Goal: Task Accomplishment & Management: Complete application form

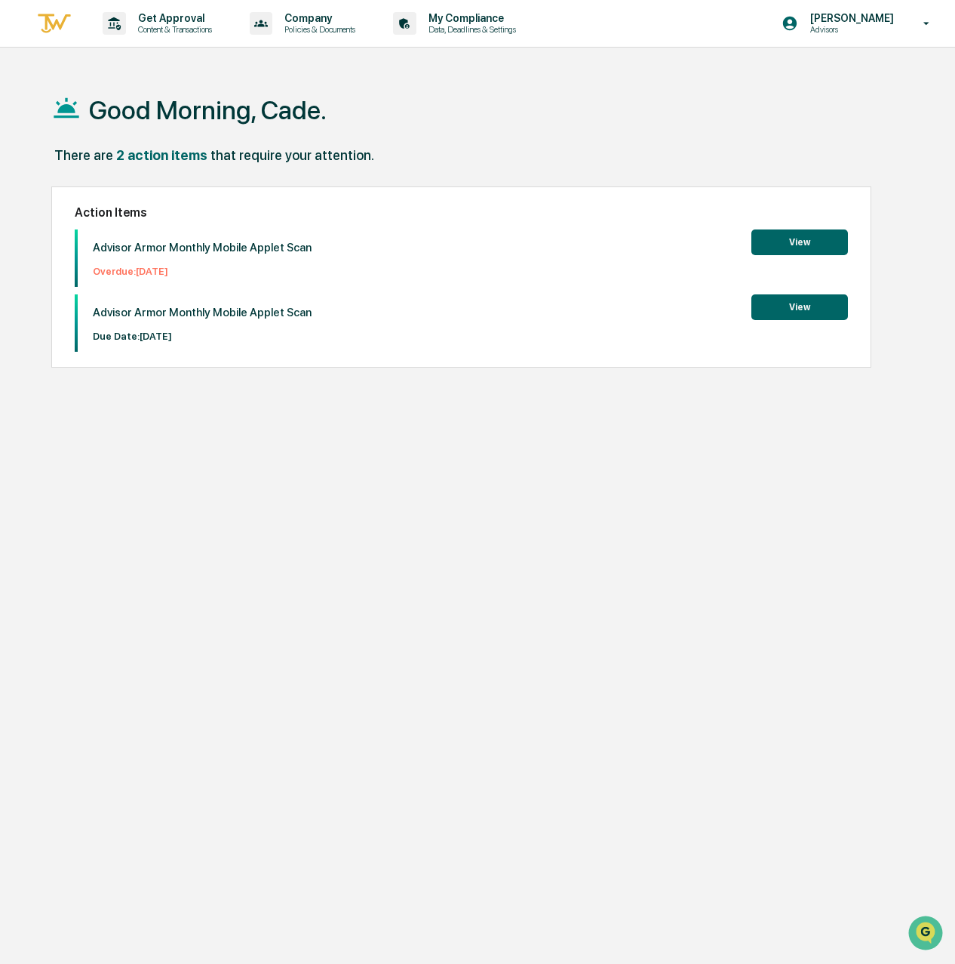
click at [773, 240] on button "View" at bounding box center [800, 242] width 97 height 26
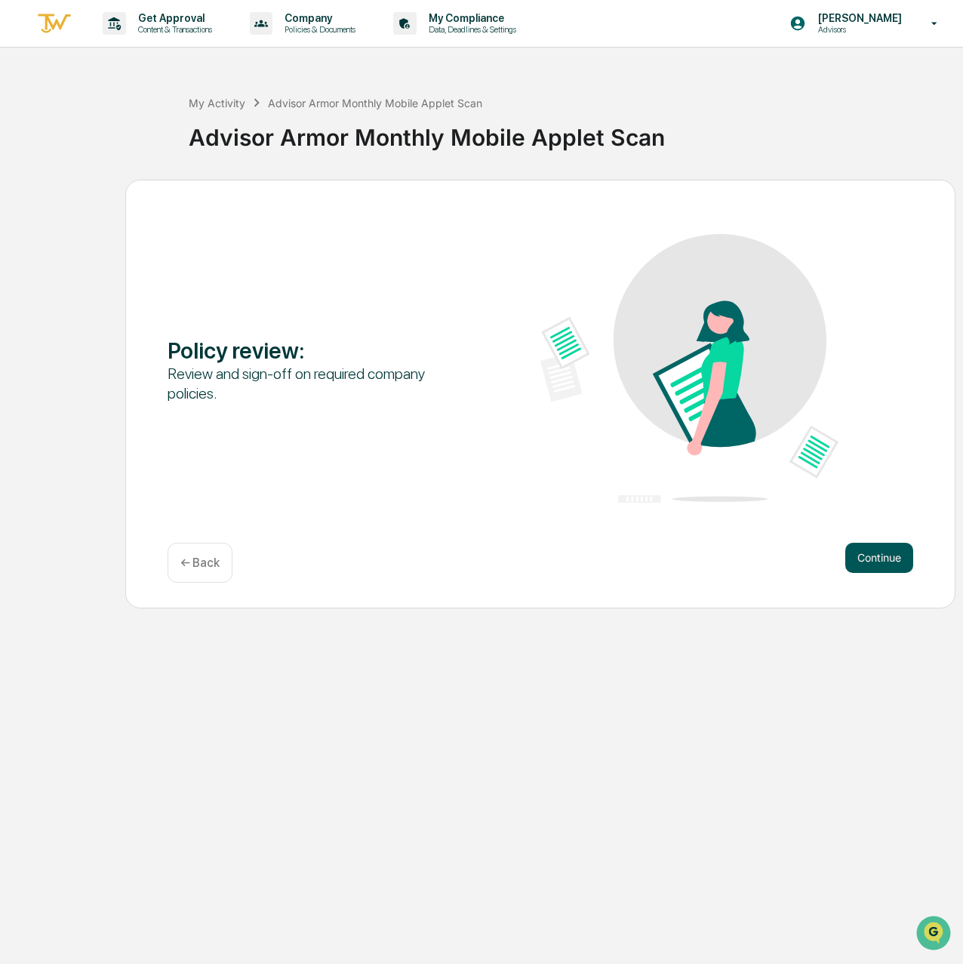
click at [875, 567] on button "Continue" at bounding box center [879, 558] width 68 height 30
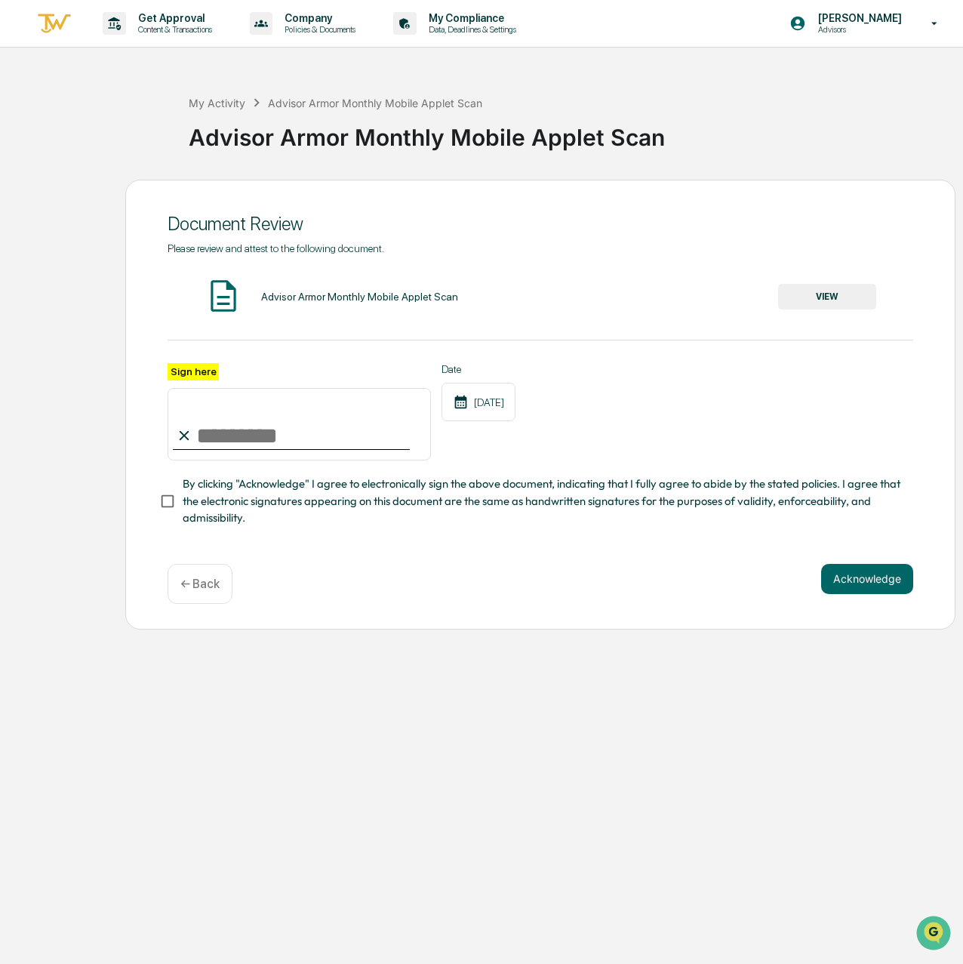
click at [240, 439] on input "Sign here" at bounding box center [299, 424] width 263 height 72
type input "**********"
click at [847, 583] on button "Acknowledge" at bounding box center [867, 579] width 92 height 30
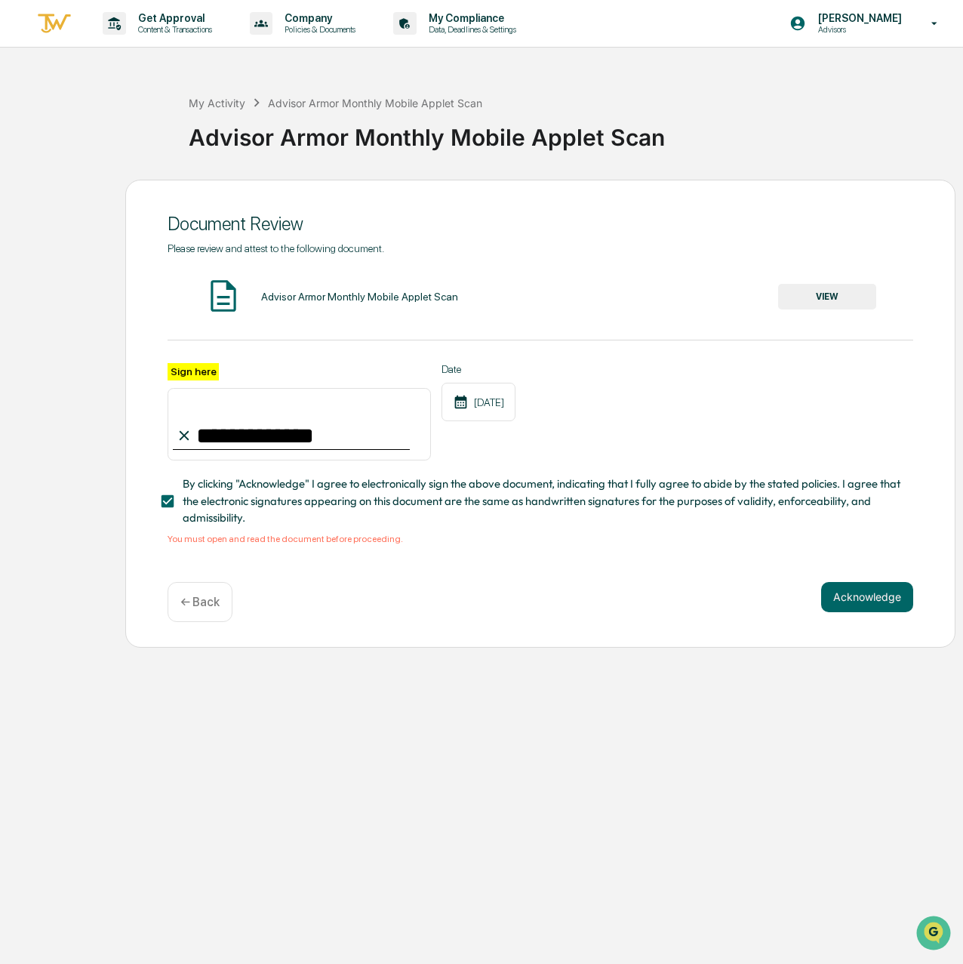
click at [853, 302] on button "VIEW" at bounding box center [827, 297] width 98 height 26
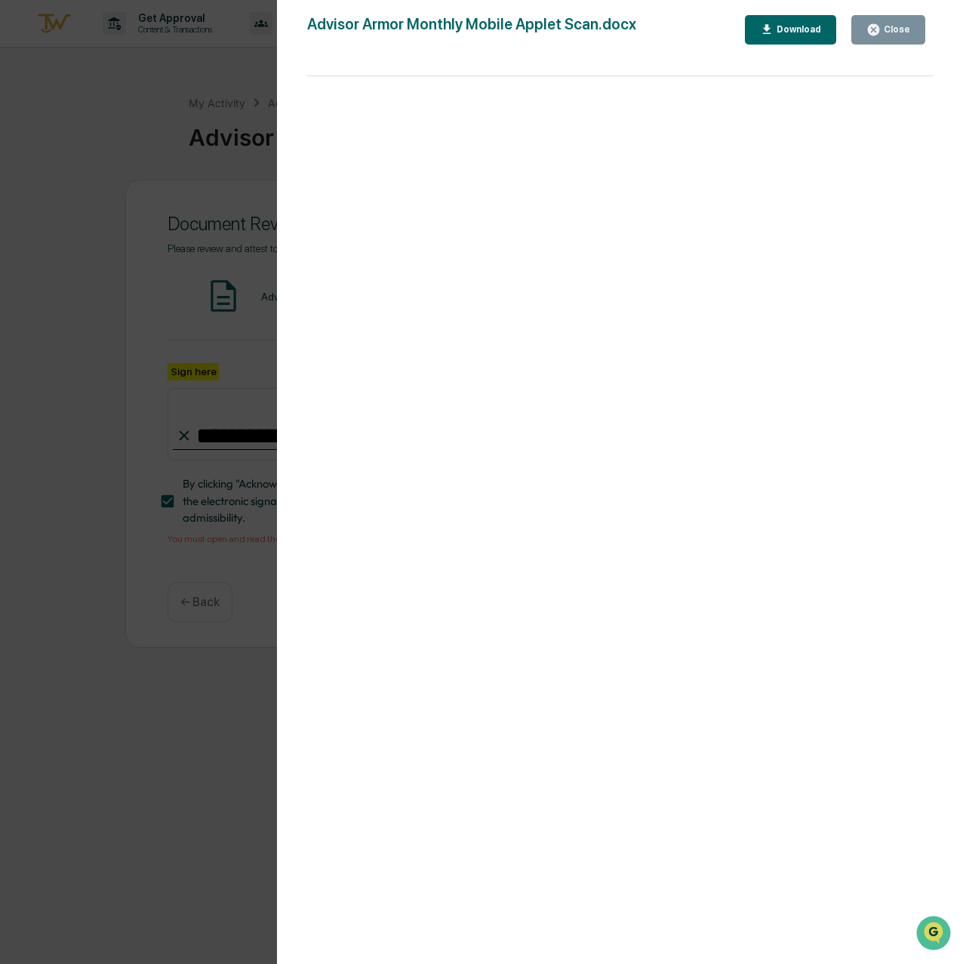
click at [797, 35] on div "Download" at bounding box center [791, 30] width 62 height 14
click at [906, 35] on div "Close" at bounding box center [895, 29] width 29 height 11
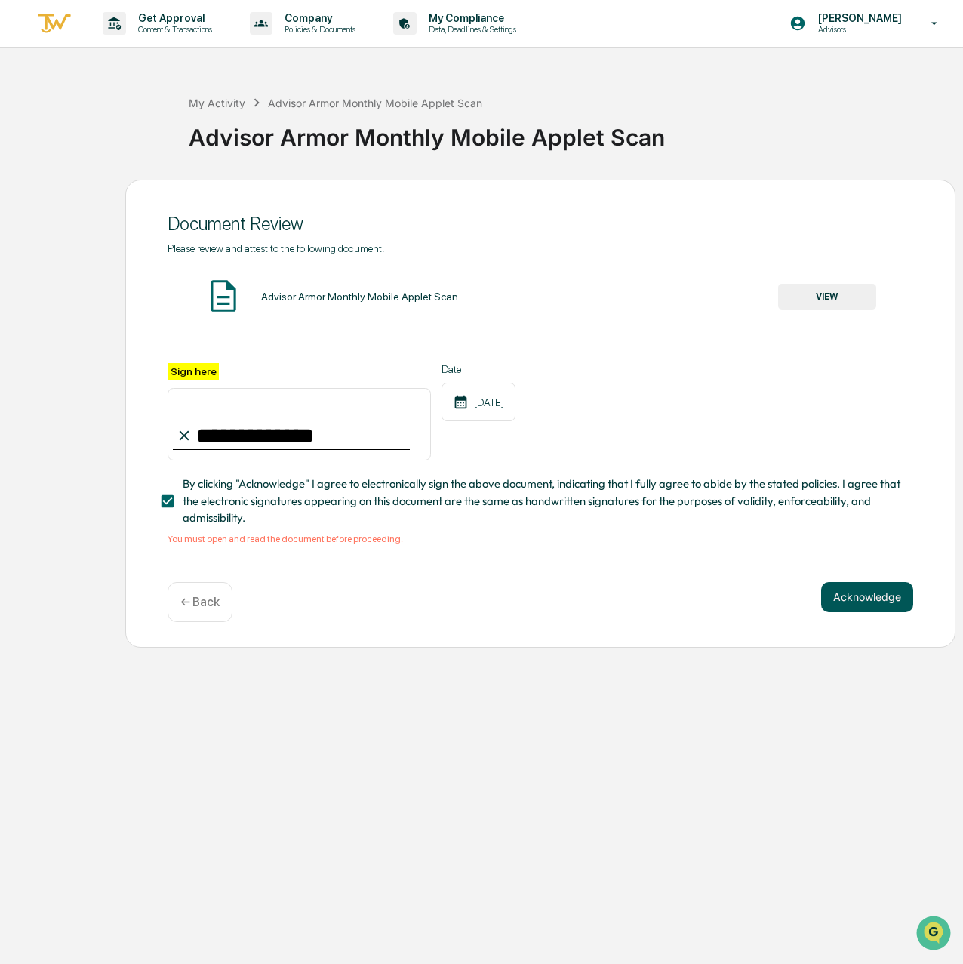
click at [869, 590] on button "Acknowledge" at bounding box center [867, 597] width 92 height 30
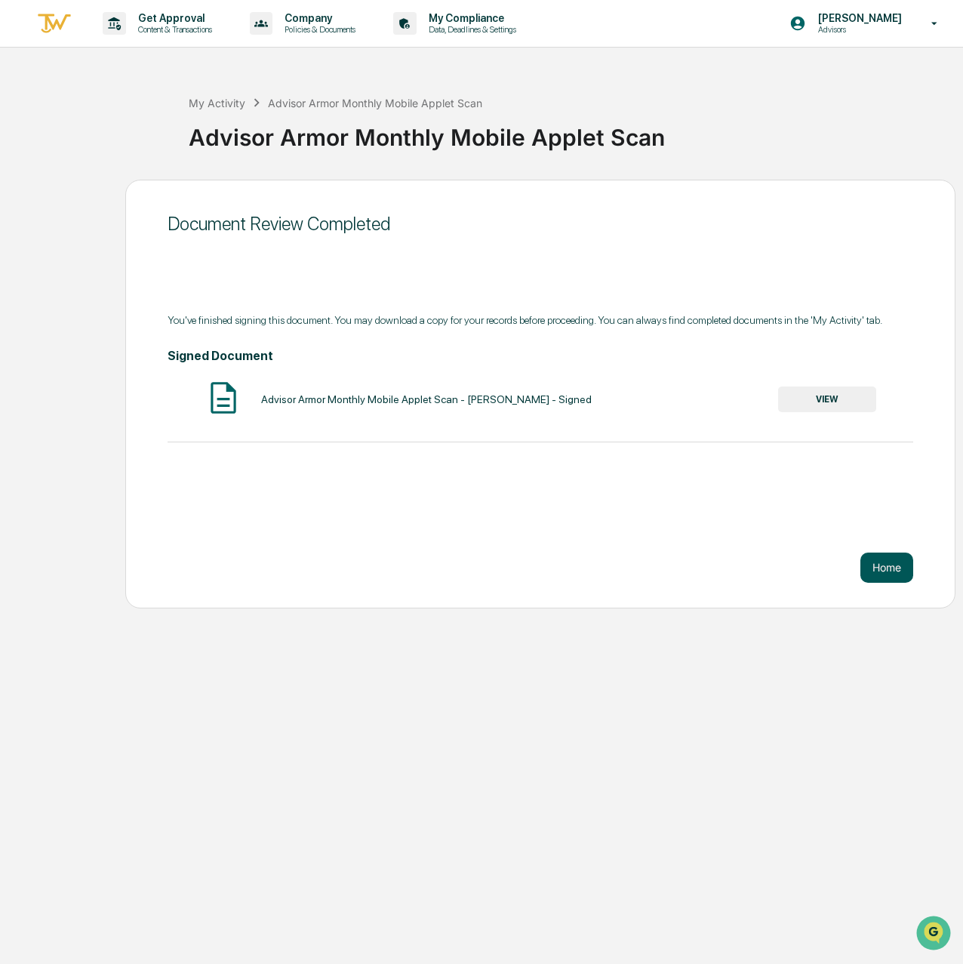
click at [887, 567] on button "Home" at bounding box center [886, 567] width 53 height 30
